Goal: Task Accomplishment & Management: Manage account settings

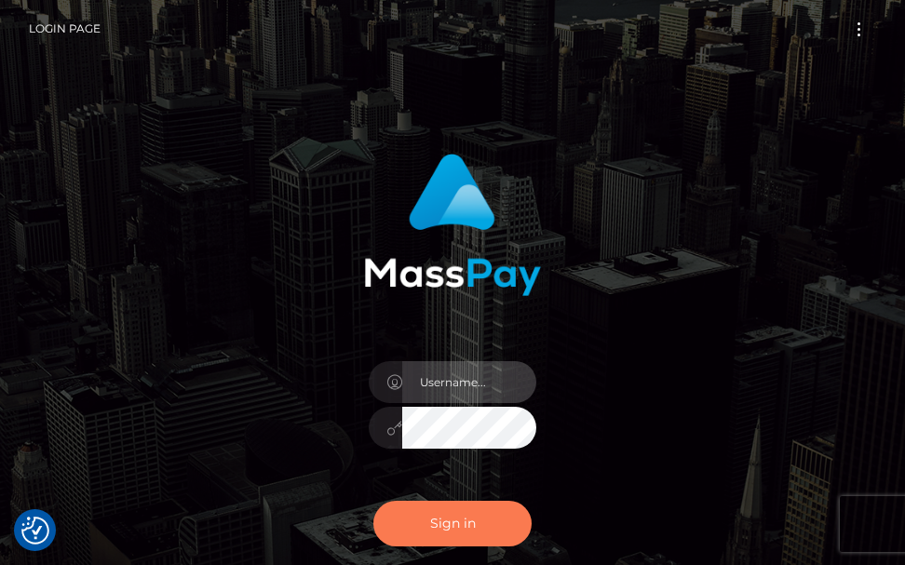
type input "terry.cope2"
click at [464, 525] on button "Sign in" at bounding box center [453, 524] width 158 height 46
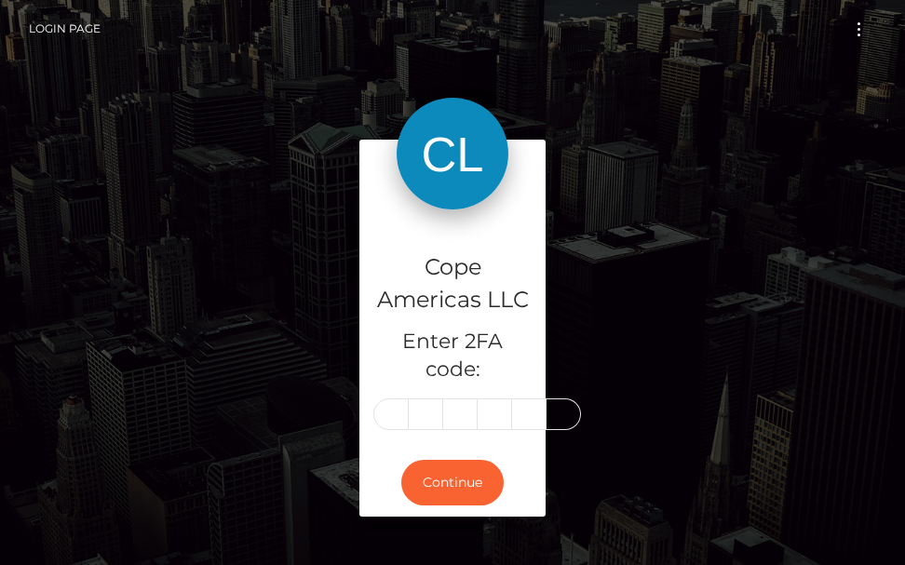
type input "0"
type input "3"
type input "9"
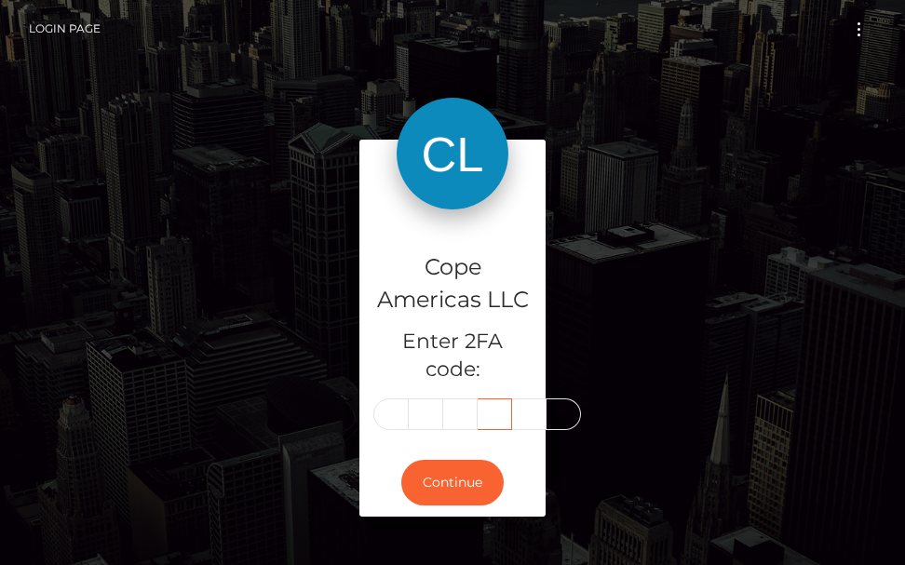
type input "7"
type input "0"
type input "4"
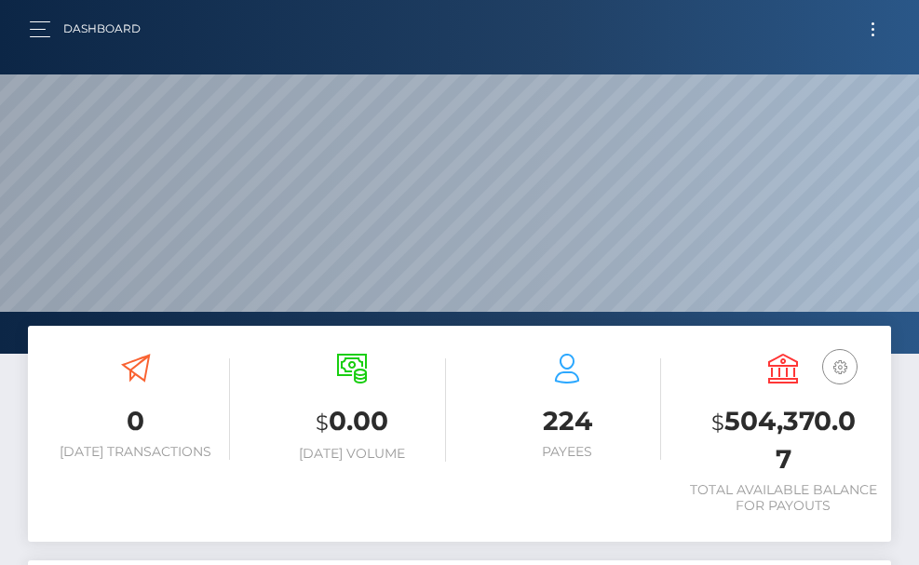
scroll to position [331, 417]
click at [871, 23] on button "Toggle navigation" at bounding box center [873, 29] width 34 height 25
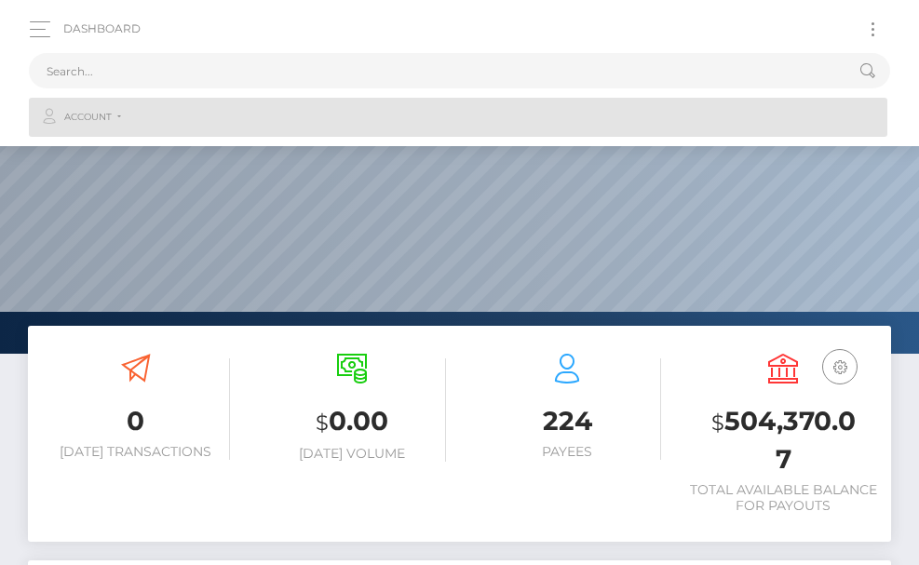
click at [114, 121] on link "Account" at bounding box center [458, 117] width 859 height 39
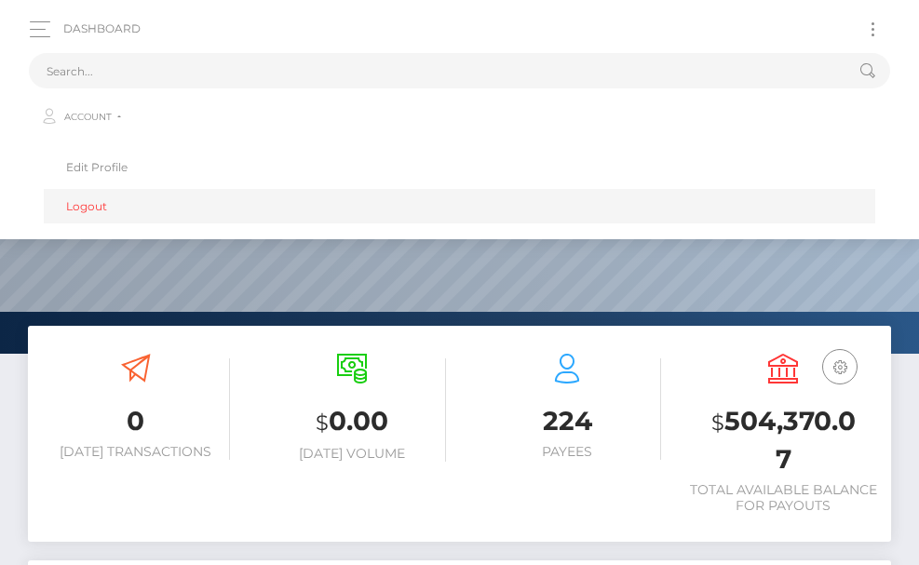
click at [88, 200] on link "Logout" at bounding box center [460, 206] width 832 height 34
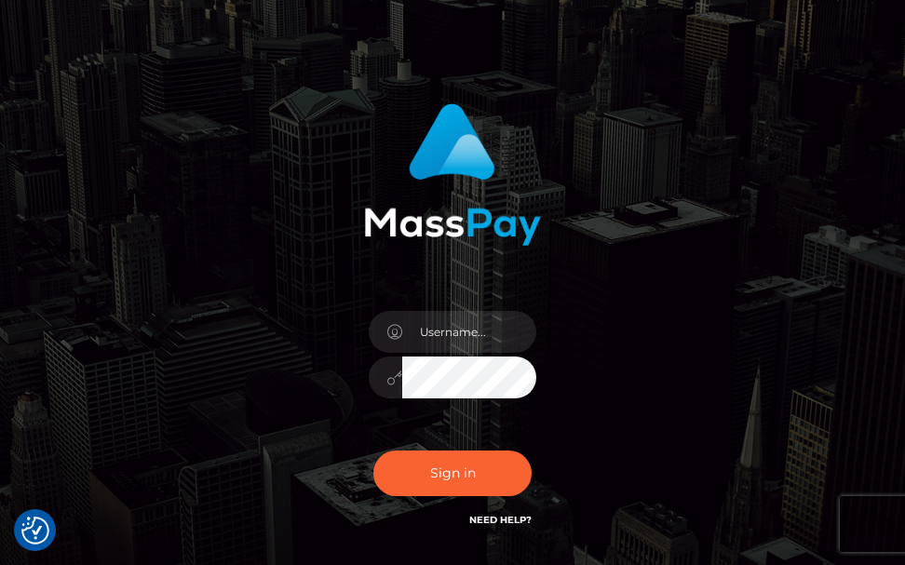
scroll to position [93, 0]
